Goal: Task Accomplishment & Management: Use online tool/utility

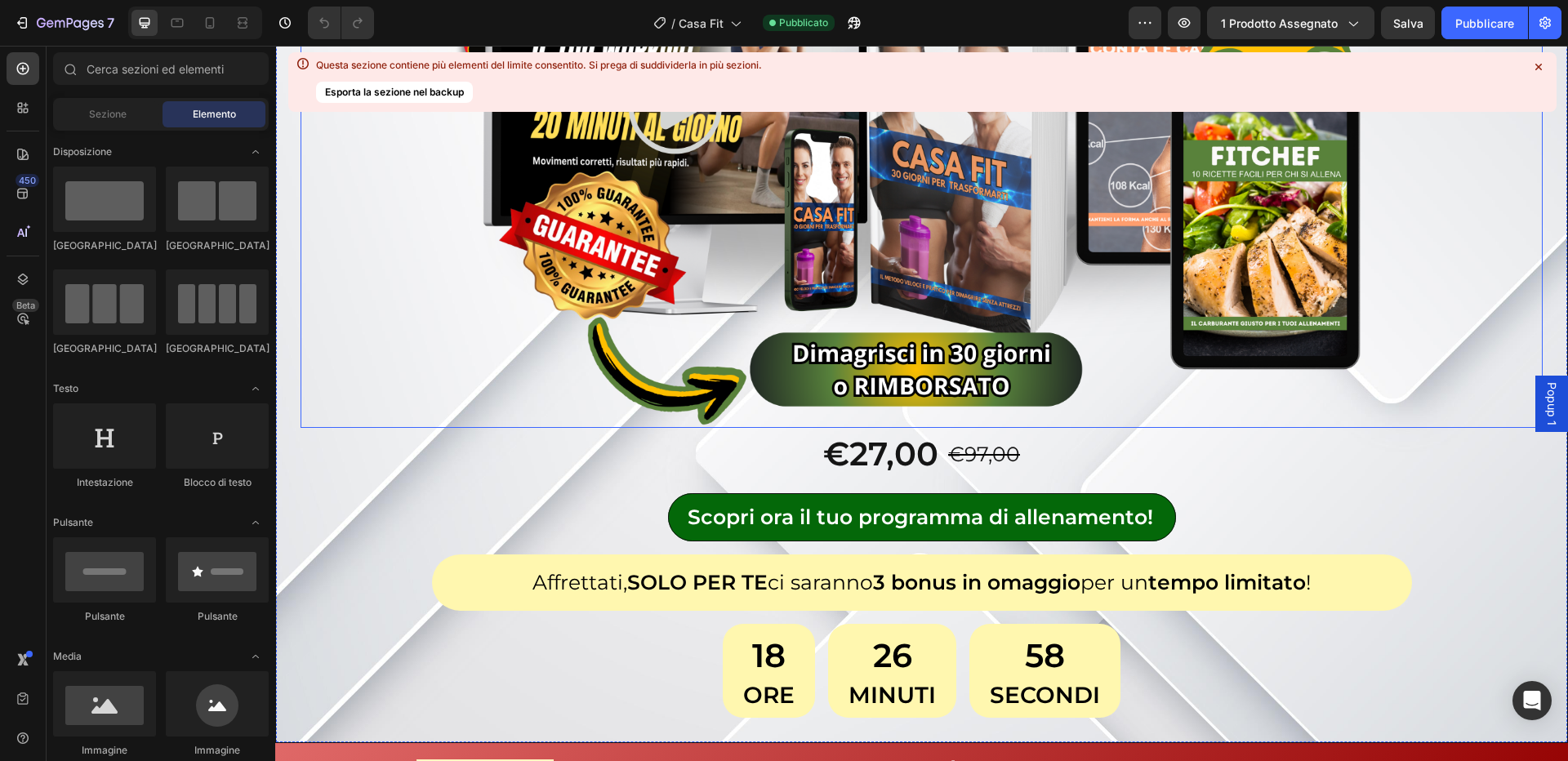
scroll to position [539, 0]
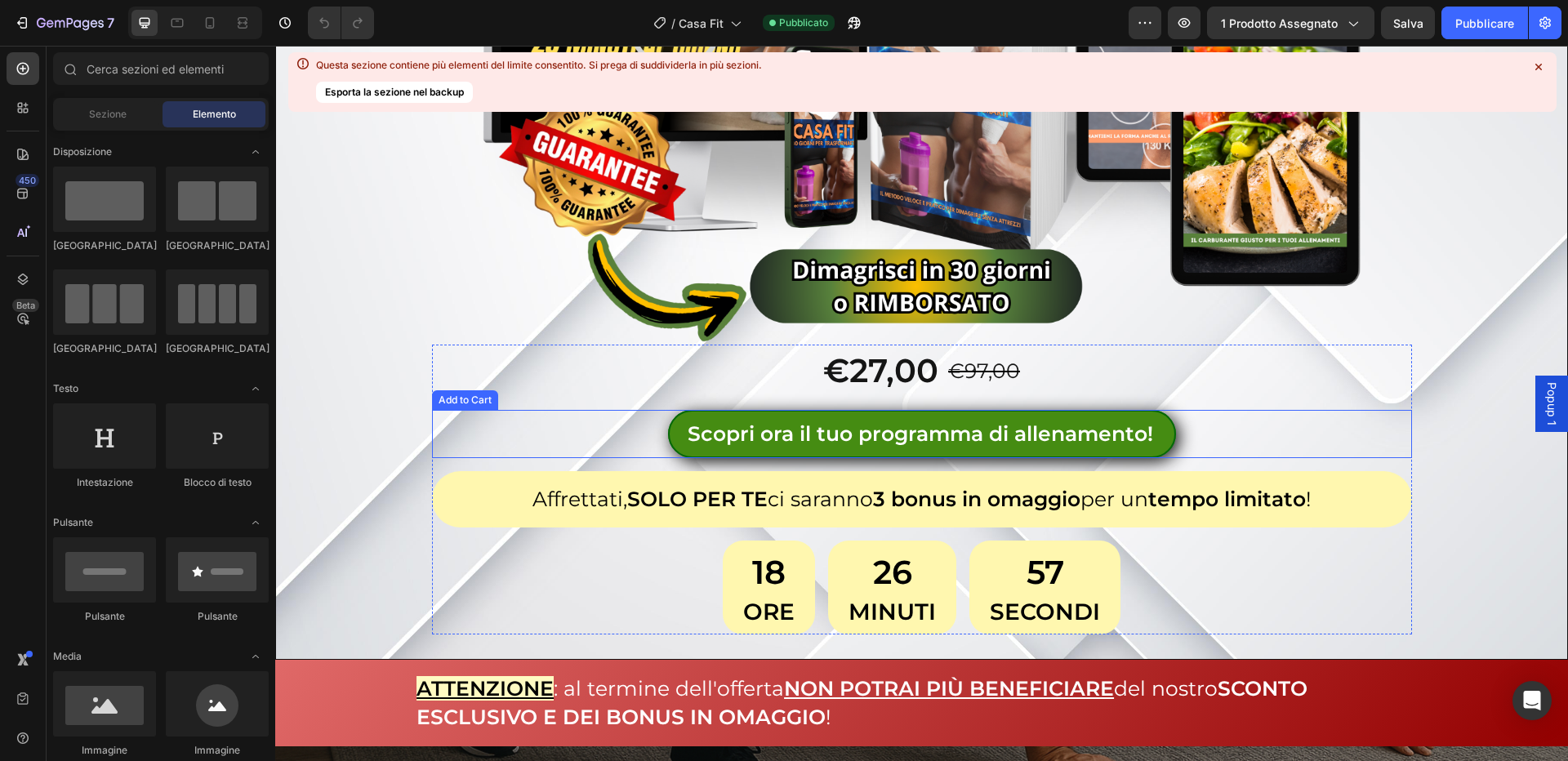
click at [753, 452] on button "Scopri ora il tuo programma di allenamento!" at bounding box center [922, 434] width 508 height 48
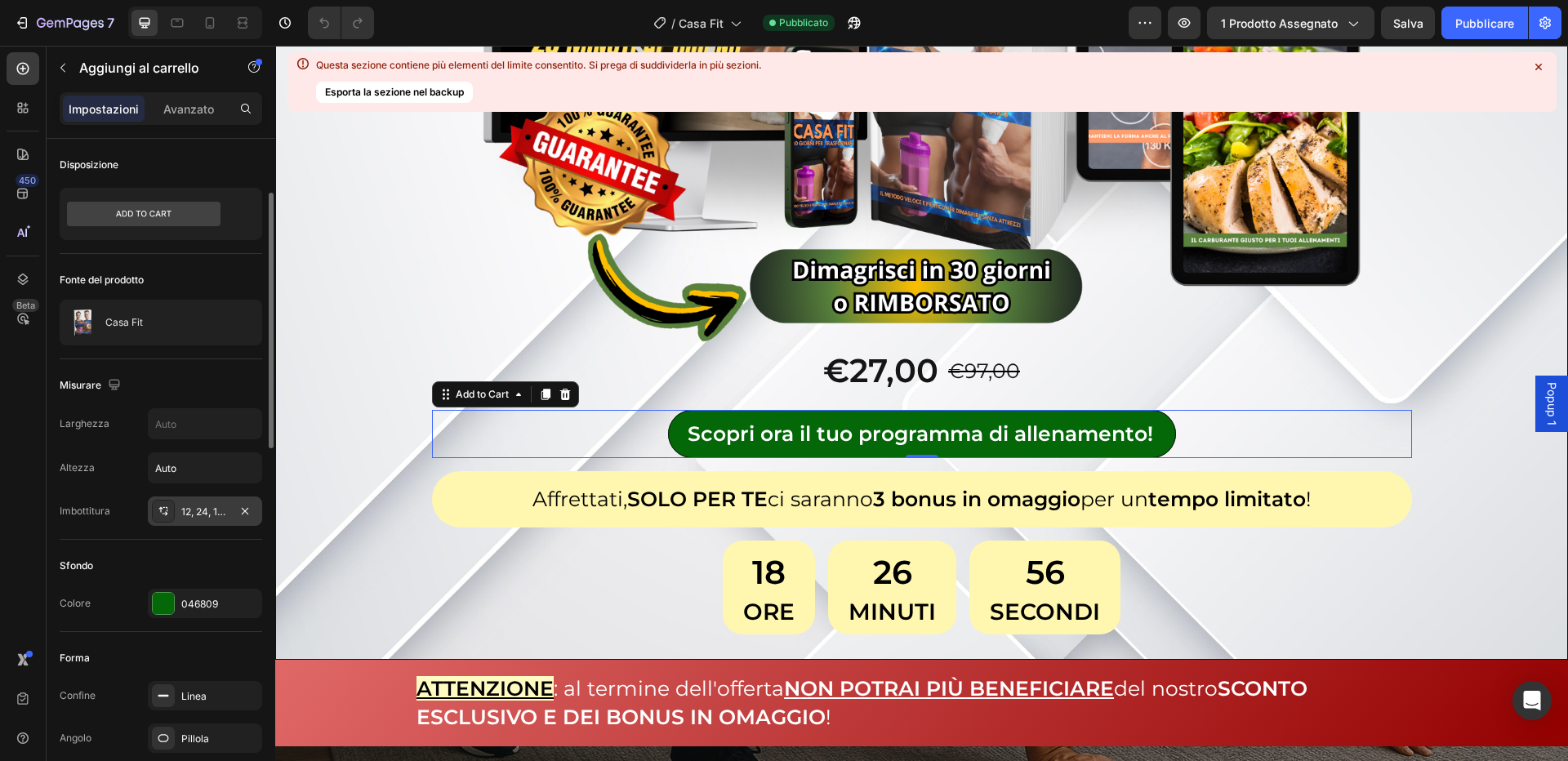
scroll to position [1077, 0]
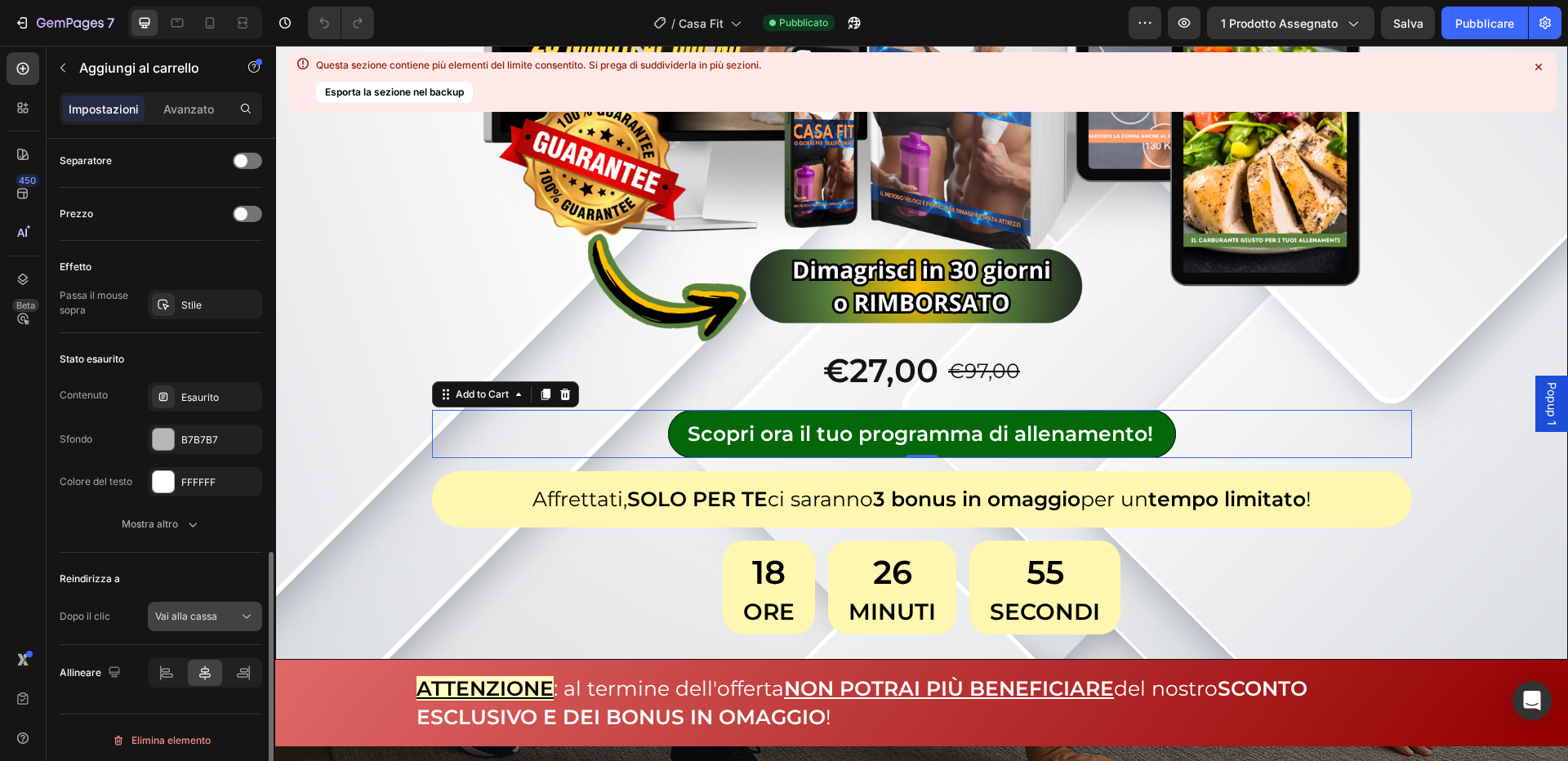
click at [198, 620] on button "Vai alla cassa" at bounding box center [205, 617] width 114 height 29
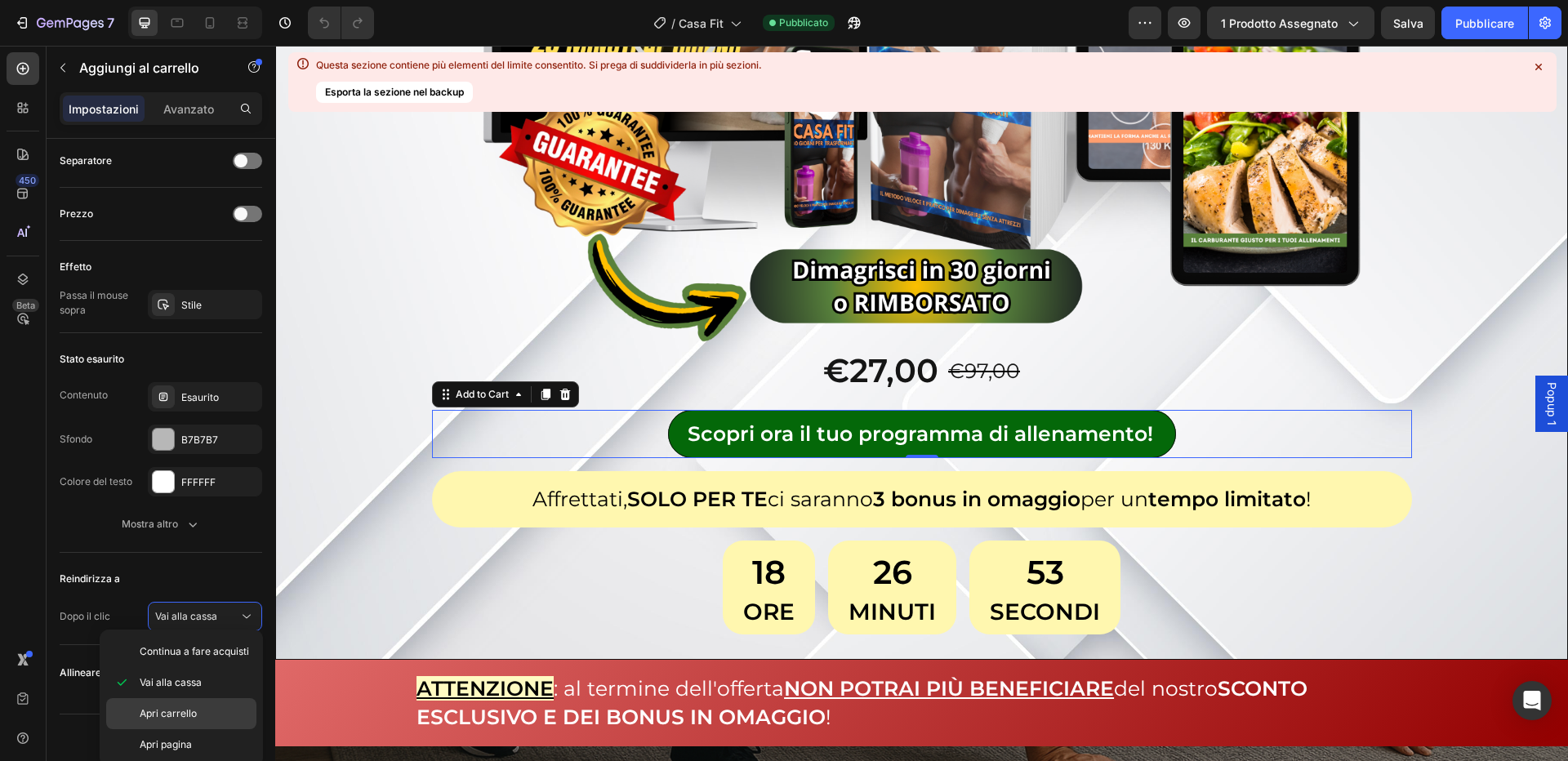
click at [202, 710] on p "Apri carrello" at bounding box center [194, 714] width 110 height 15
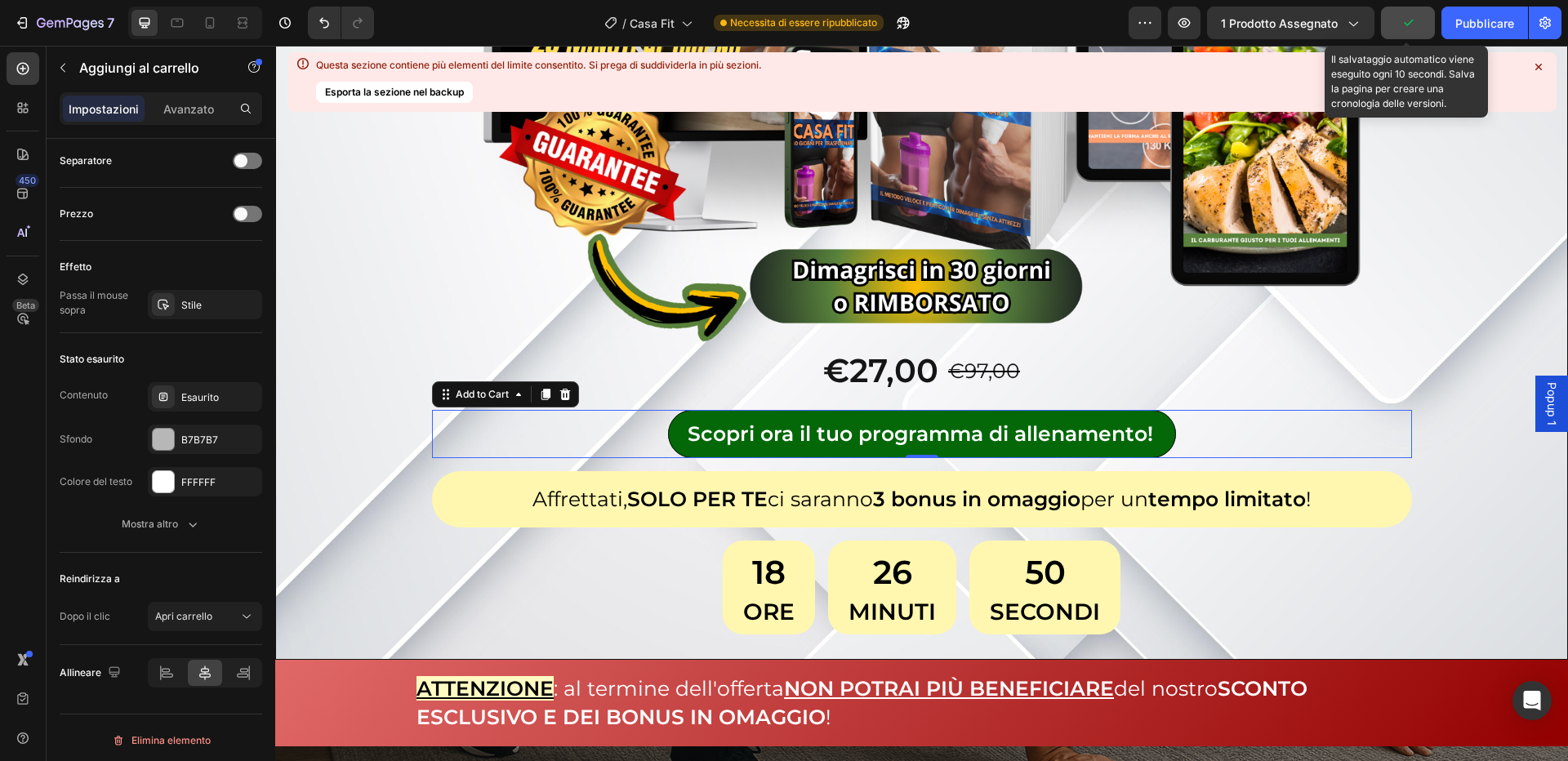
click at [1430, 26] on button "button" at bounding box center [1407, 23] width 54 height 33
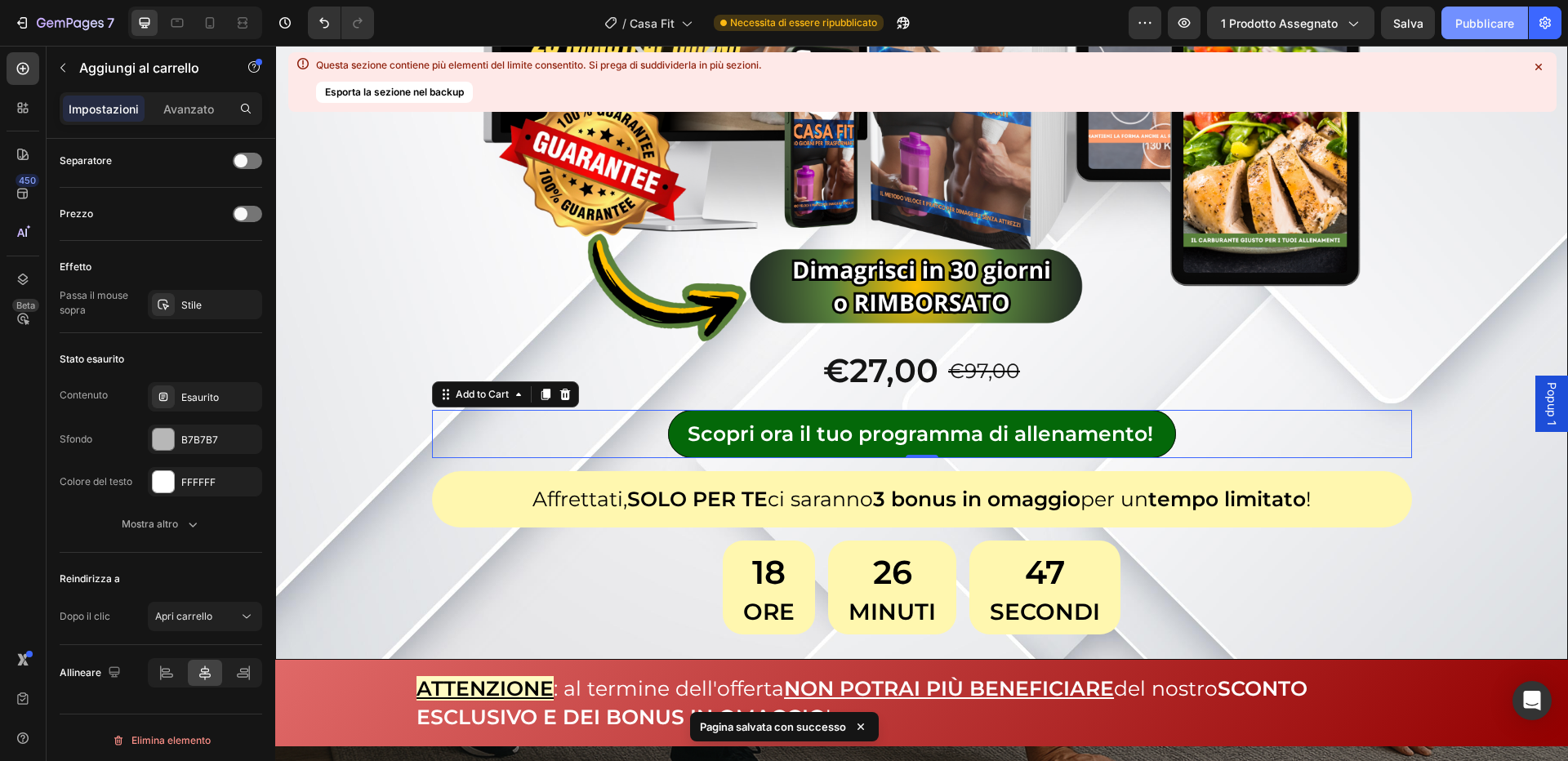
click at [1485, 25] on font "Pubblicare" at bounding box center [1485, 23] width 59 height 14
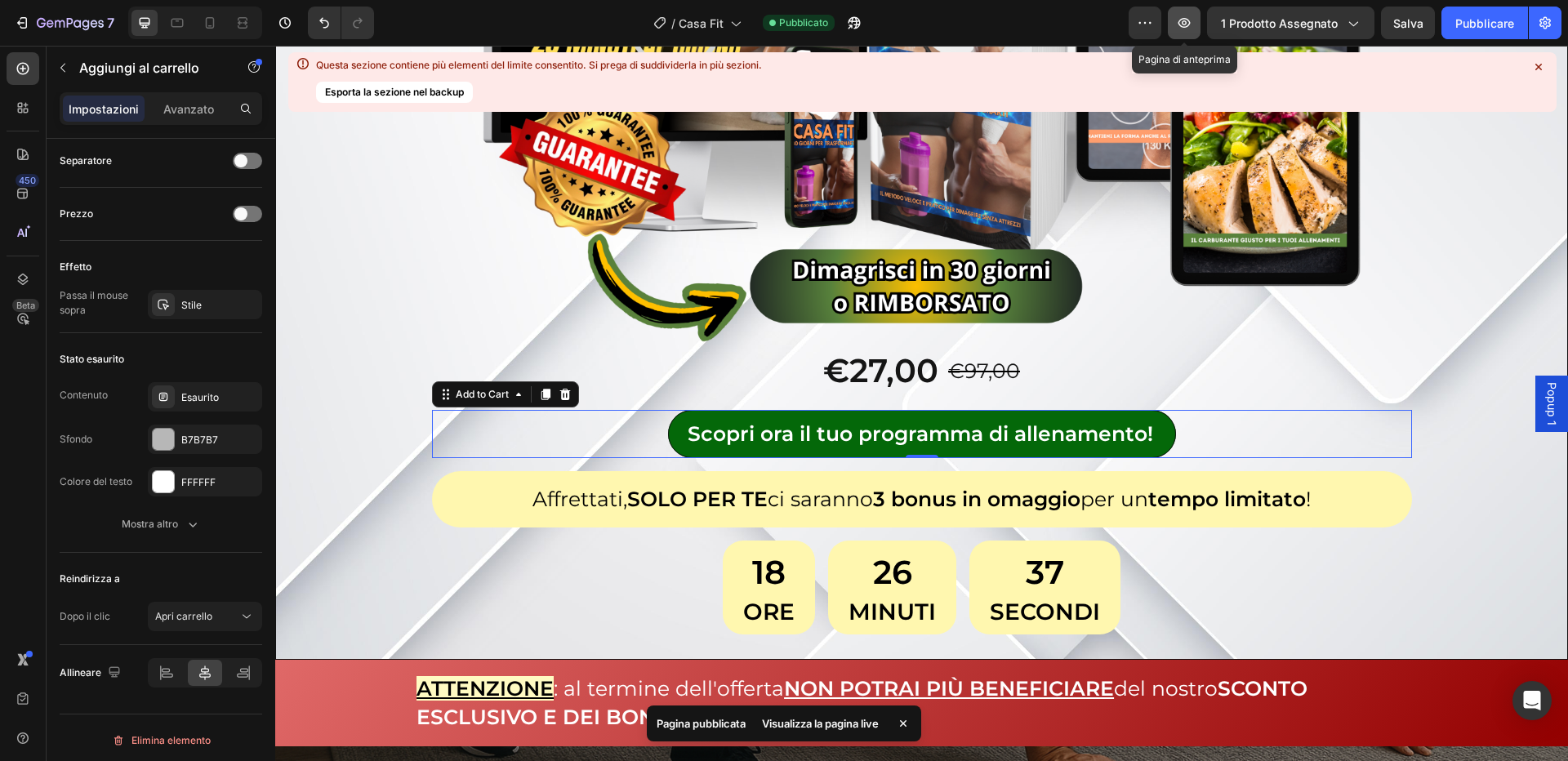
click at [1193, 21] on icon "button" at bounding box center [1184, 23] width 16 height 16
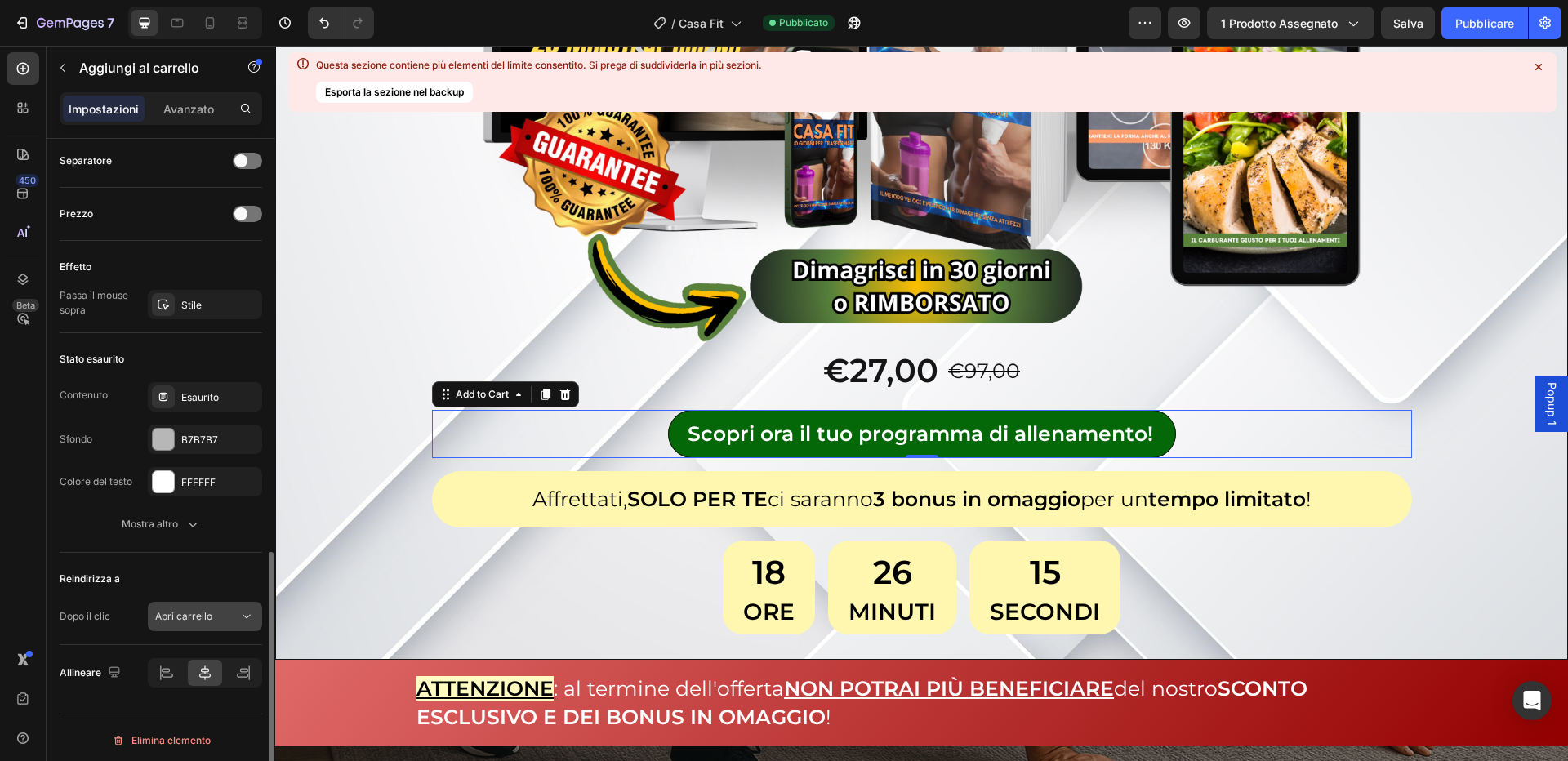
click at [200, 613] on font "Apri carrello" at bounding box center [183, 617] width 57 height 13
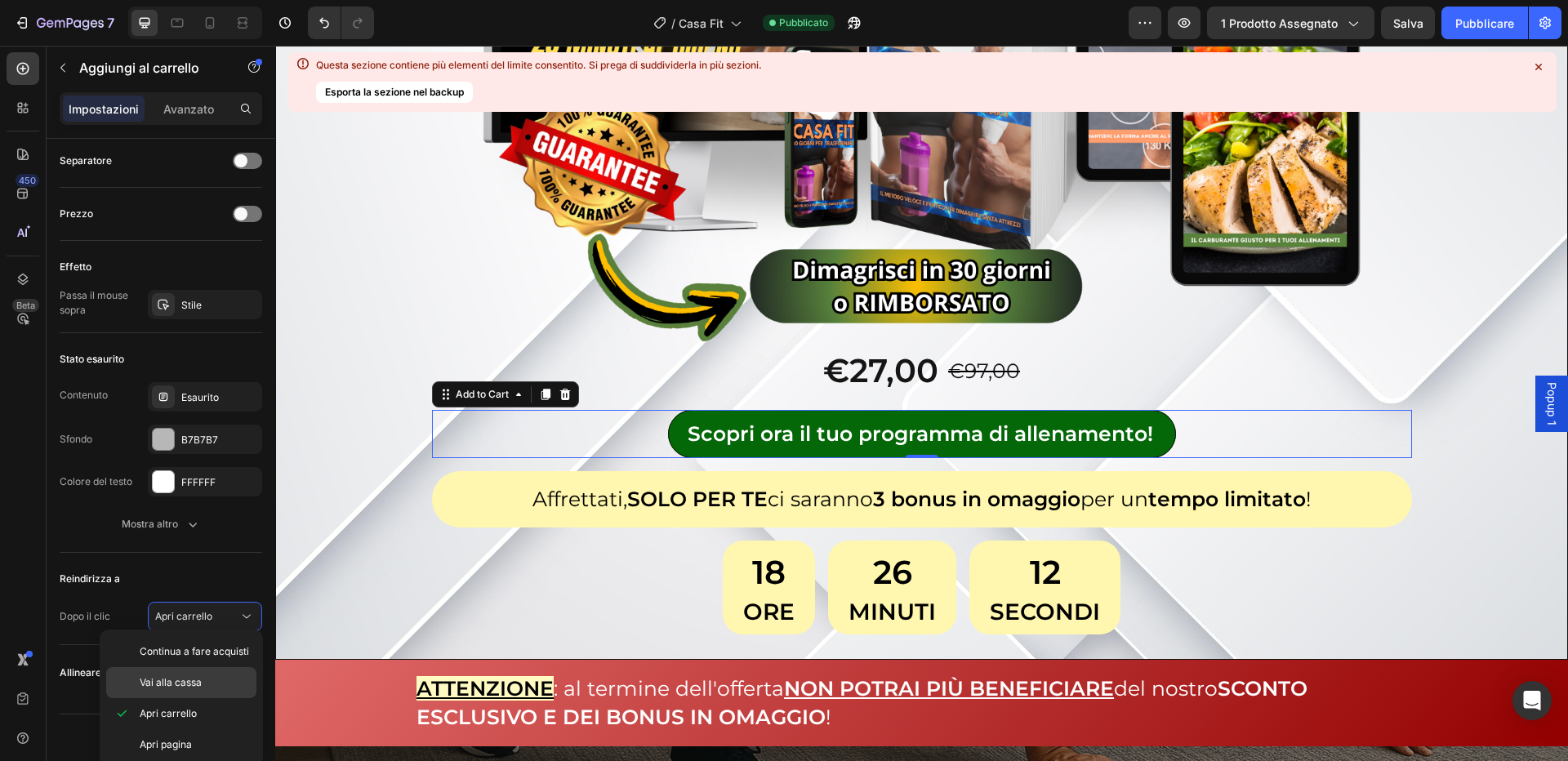
click at [193, 686] on font "Vai alla cassa" at bounding box center [170, 683] width 62 height 13
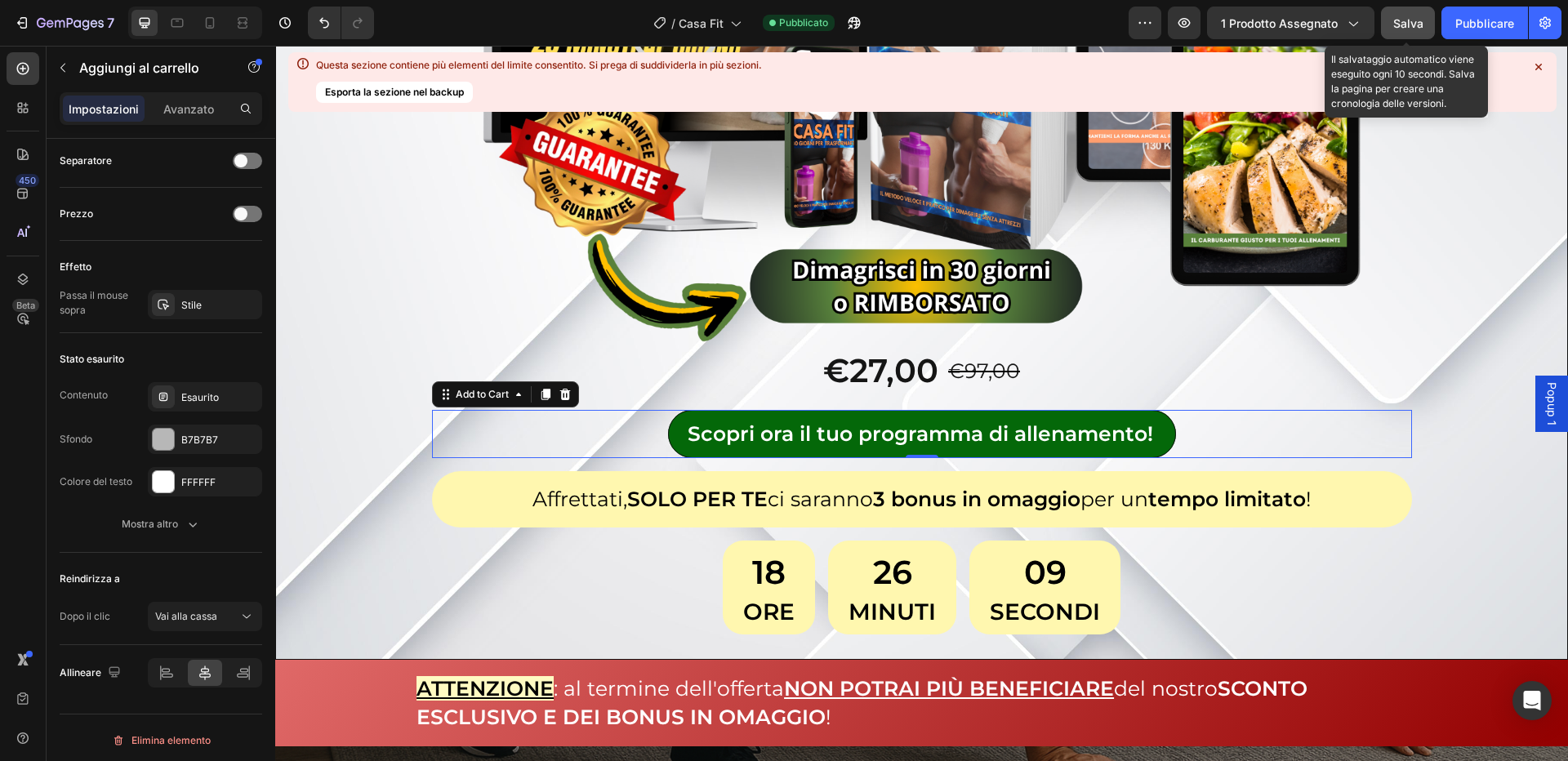
click at [1405, 26] on font "Salva" at bounding box center [1407, 23] width 30 height 14
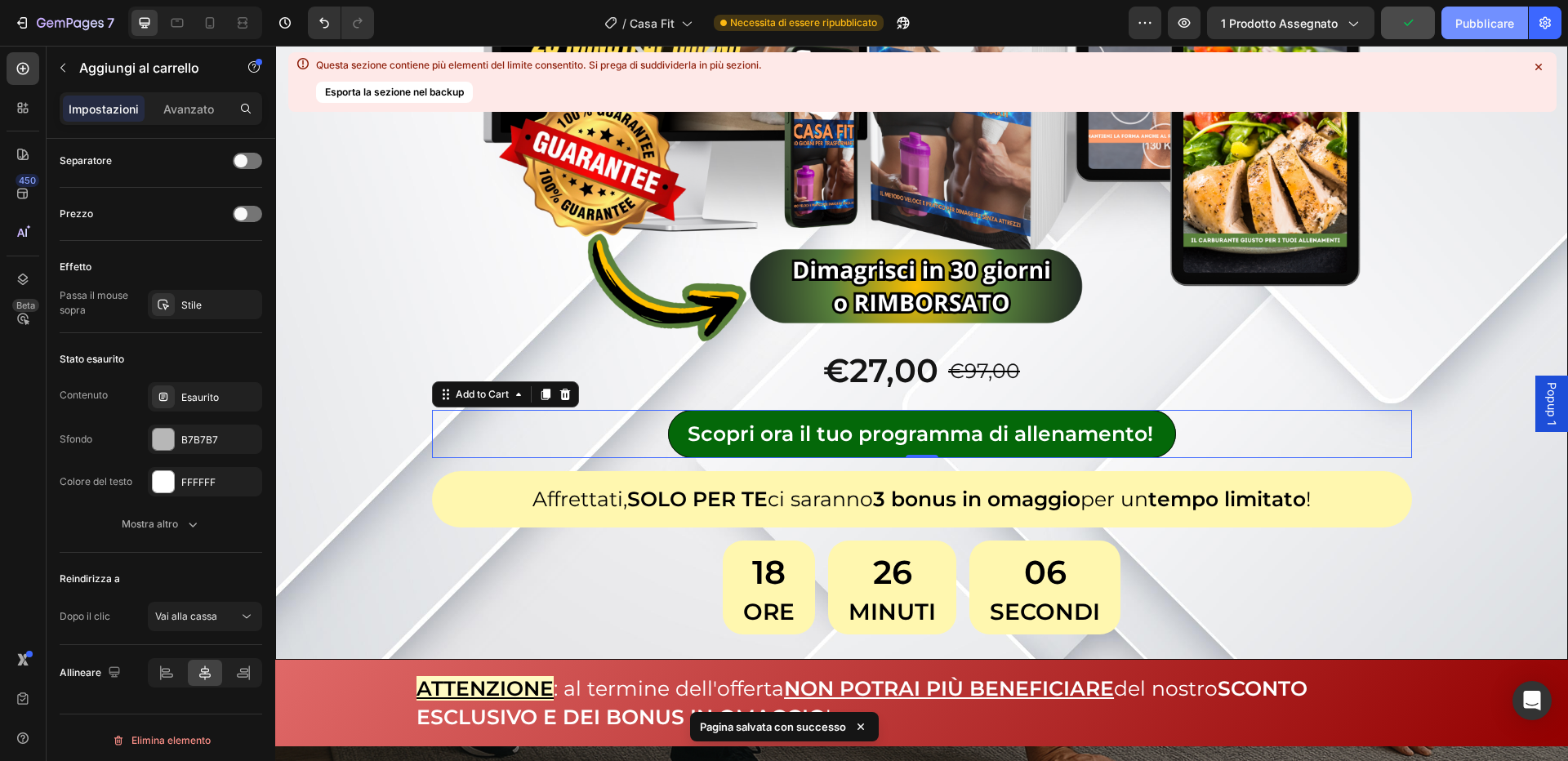
click at [1513, 24] on font "Pubblicare" at bounding box center [1485, 23] width 59 height 14
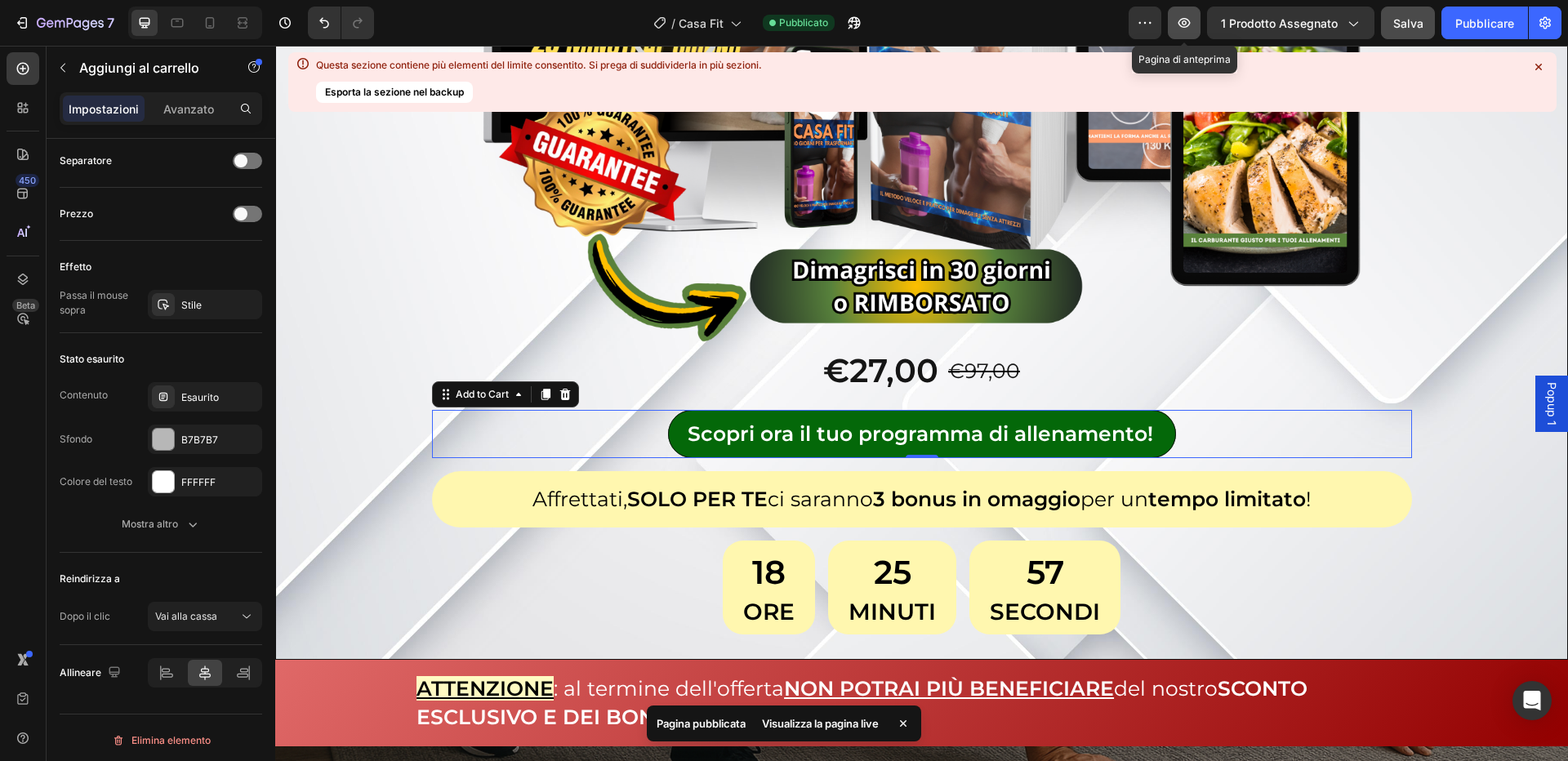
click at [1181, 37] on button "button" at bounding box center [1184, 23] width 33 height 33
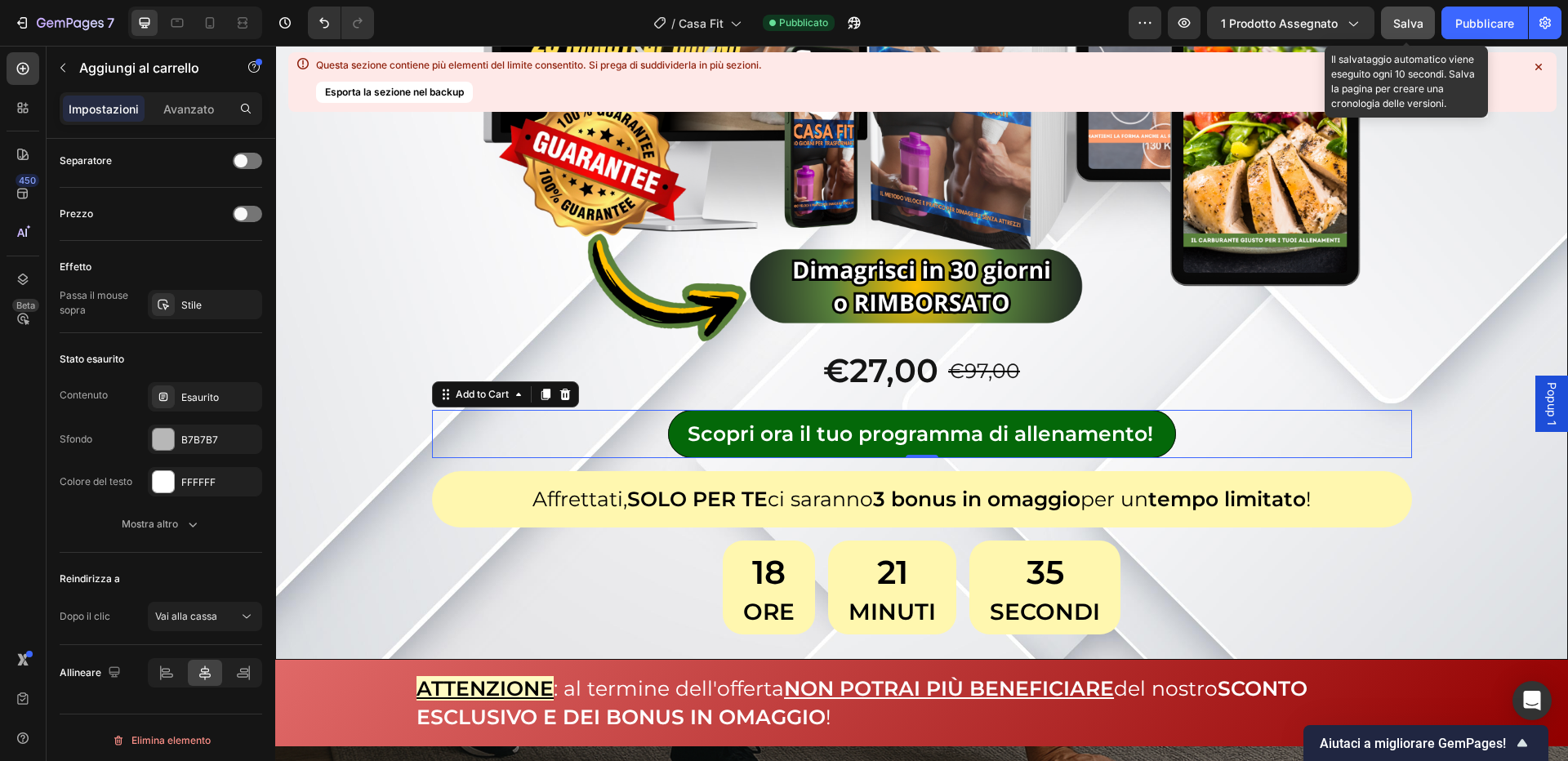
click at [1400, 24] on font "Salva" at bounding box center [1407, 23] width 30 height 14
